Goal: Transaction & Acquisition: Purchase product/service

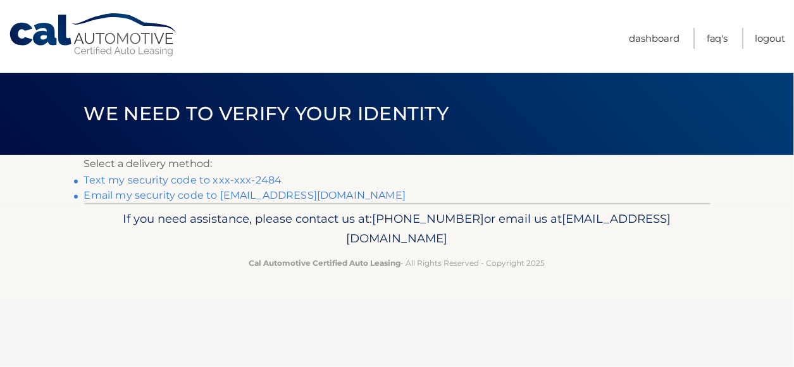
click at [217, 180] on link "Text my security code to xxx-xxx-2484" at bounding box center [183, 180] width 198 height 12
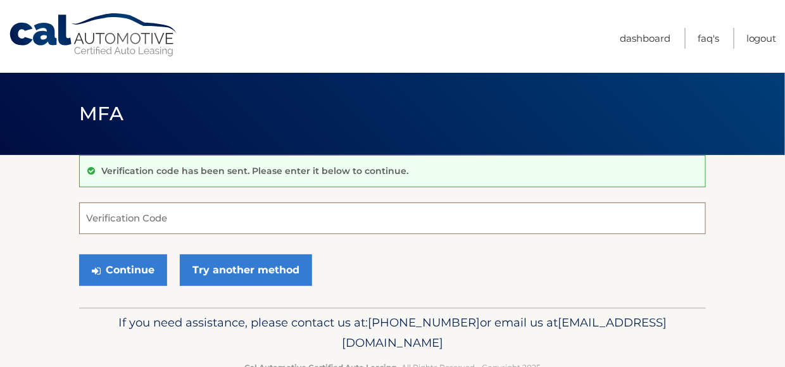
click at [191, 217] on input "Verification Code" at bounding box center [392, 219] width 627 height 32
type input "594354"
click at [79, 254] on button "Continue" at bounding box center [123, 270] width 88 height 32
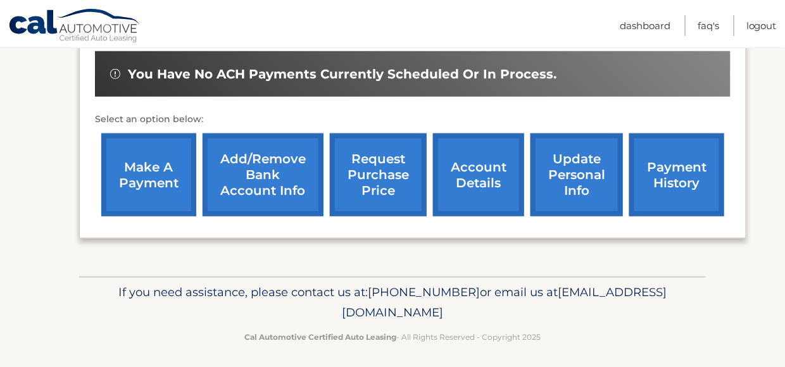
scroll to position [398, 0]
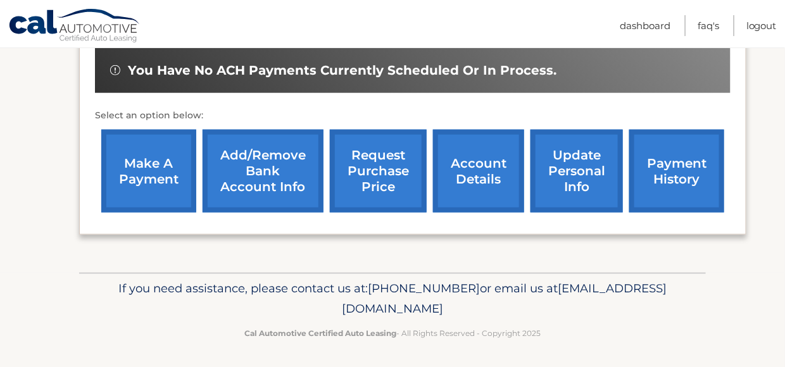
click at [147, 166] on link "make a payment" at bounding box center [148, 171] width 95 height 83
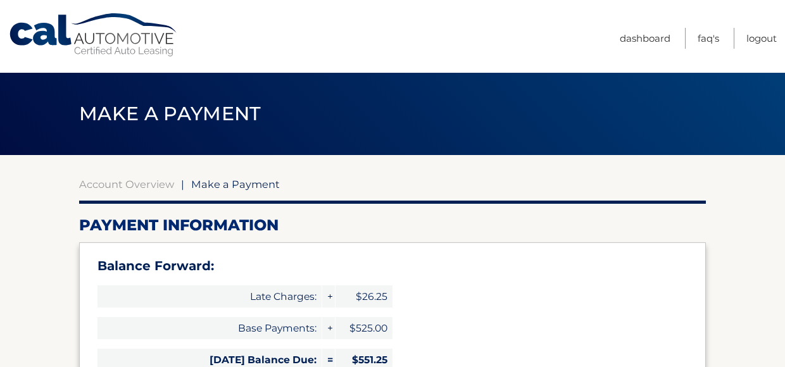
select select "ZjY0MTgwMTYtYmZlYy00MWE2LTg3M2YtNTcxOWZlMzVjZDUx"
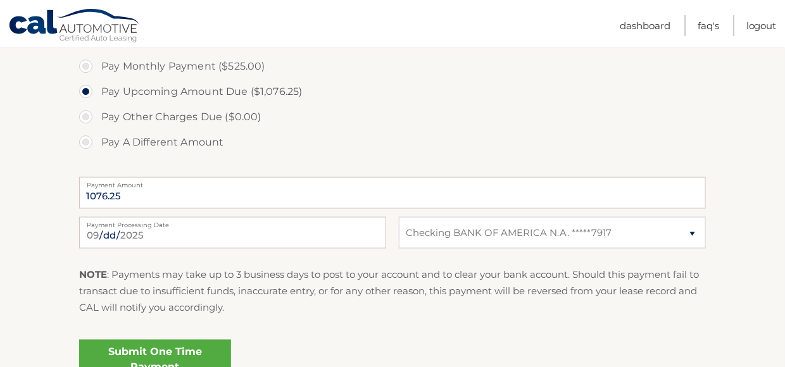
scroll to position [432, 0]
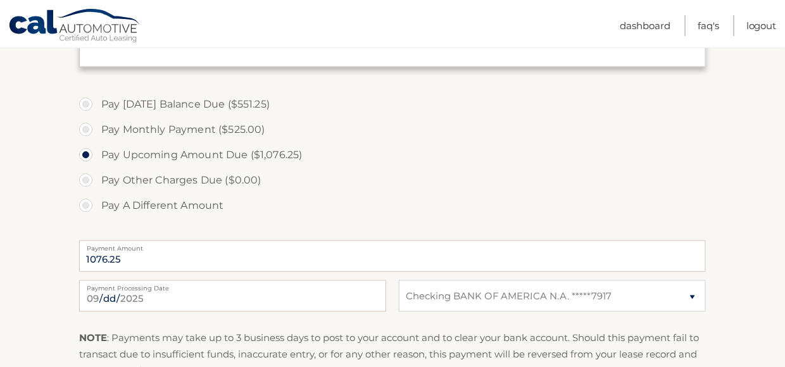
click at [87, 103] on label "Pay Today's Balance Due ($551.25)" at bounding box center [392, 104] width 627 height 25
click at [87, 103] on input "Pay Today's Balance Due ($551.25)" at bounding box center [90, 102] width 13 height 20
radio input "true"
type input "551.25"
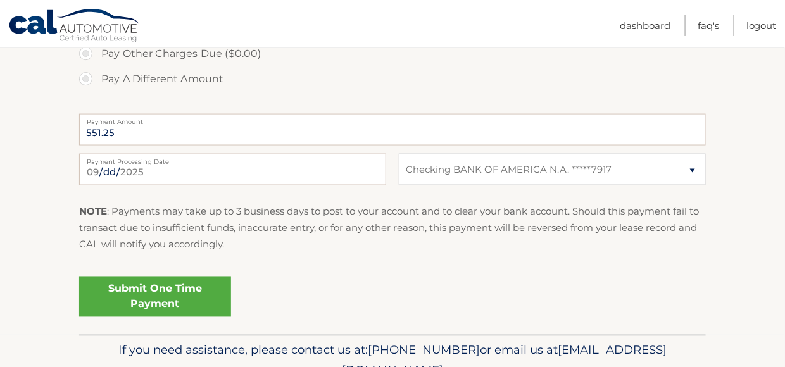
scroll to position [622, 0]
